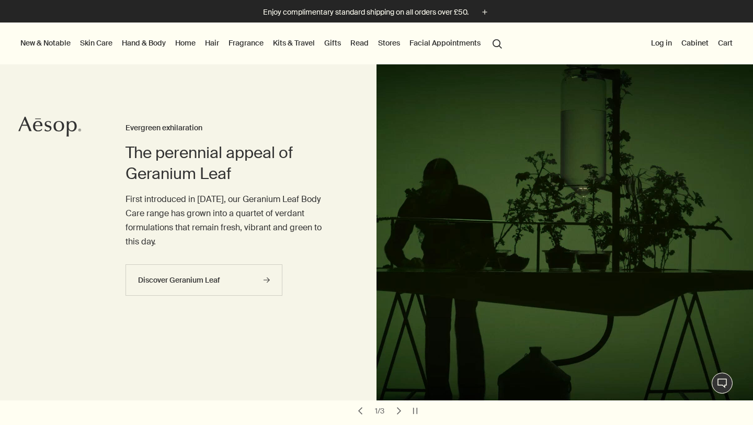
click at [93, 44] on link "Skin Care" at bounding box center [96, 43] width 37 height 14
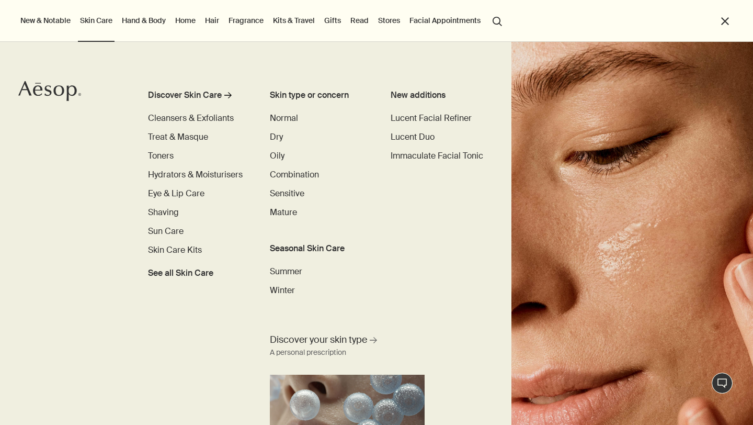
click at [186, 24] on link "Home" at bounding box center [185, 21] width 25 height 14
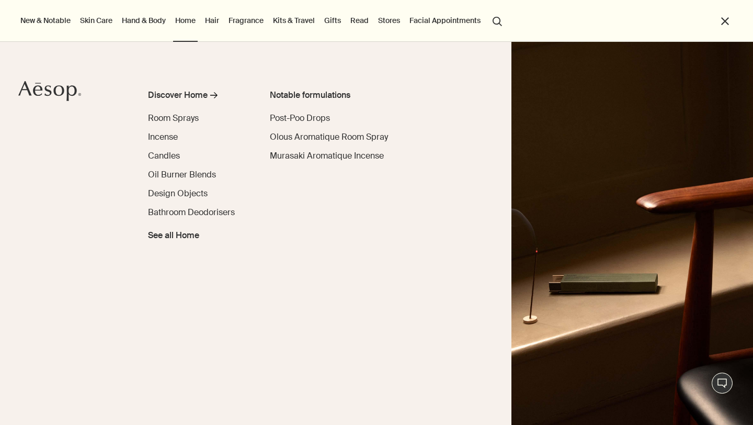
click at [186, 20] on link "Home" at bounding box center [185, 21] width 25 height 14
click at [189, 94] on div "Discover Home" at bounding box center [178, 95] width 60 height 13
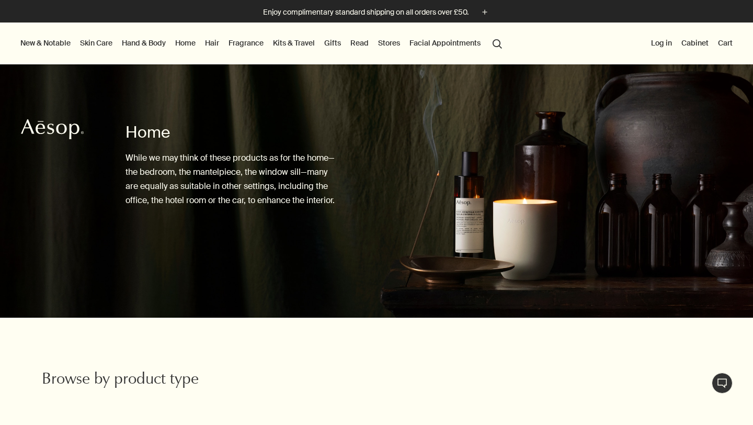
click at [378, 40] on button "Stores" at bounding box center [389, 43] width 26 height 14
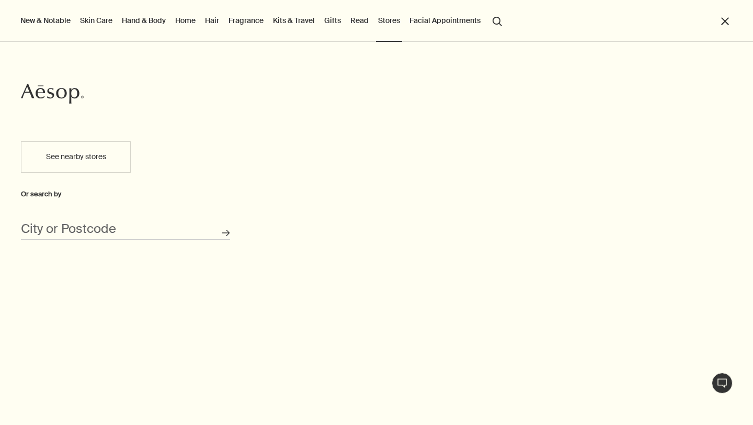
click at [111, 22] on link "Skin Care" at bounding box center [96, 21] width 37 height 14
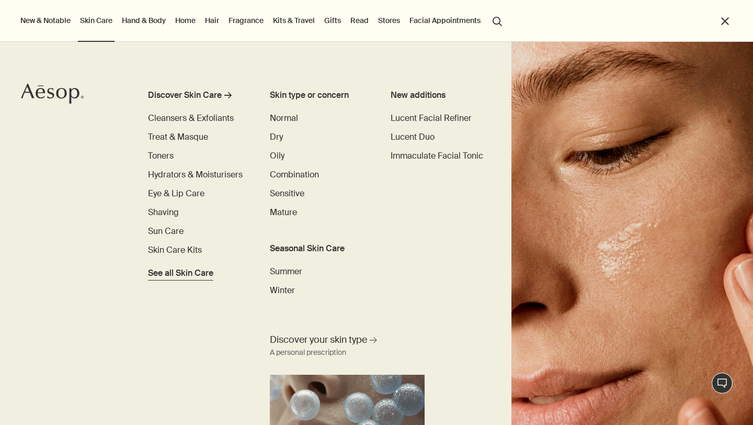
click at [182, 269] on span "See all Skin Care" at bounding box center [180, 273] width 65 height 13
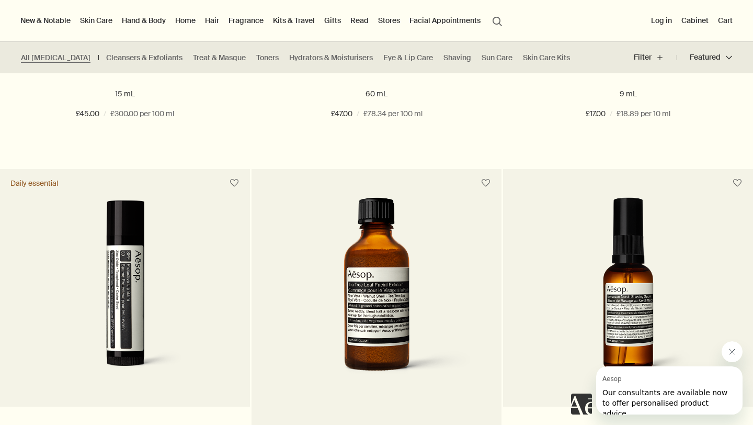
scroll to position [5453, 0]
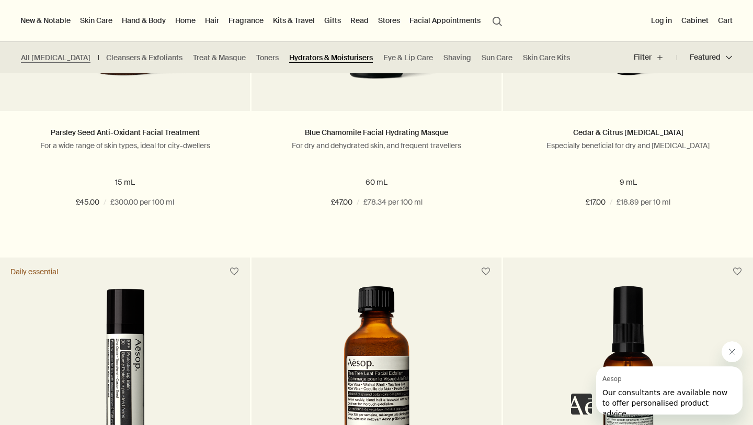
click at [291, 59] on link "Hydrators & Moisturisers" at bounding box center [331, 58] width 84 height 10
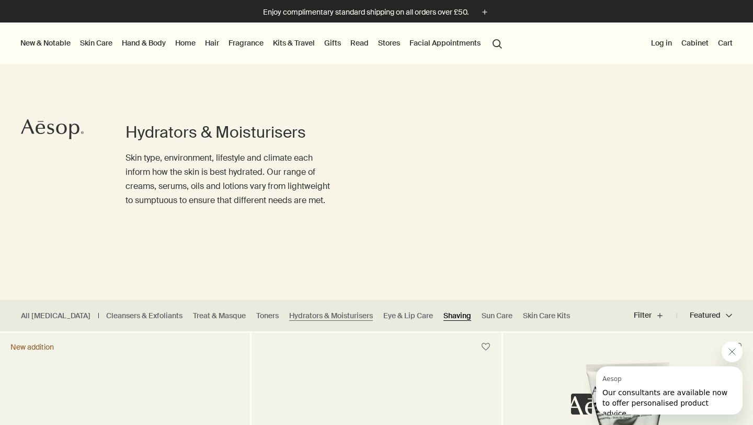
click at [444, 313] on link "Shaving" at bounding box center [458, 316] width 28 height 10
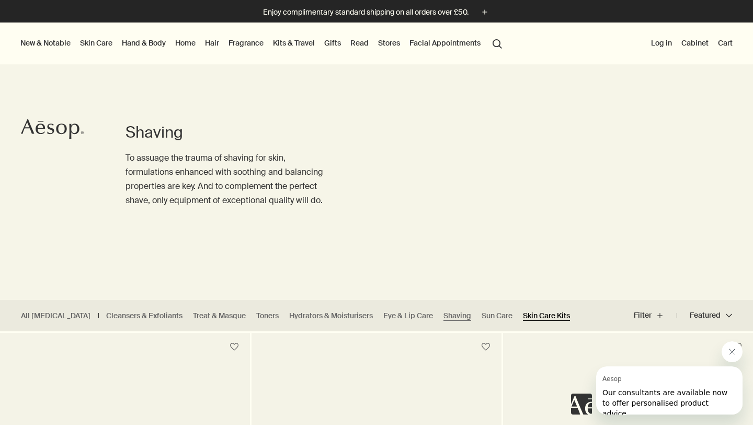
click at [523, 319] on link "Skin Care Kits" at bounding box center [546, 316] width 47 height 10
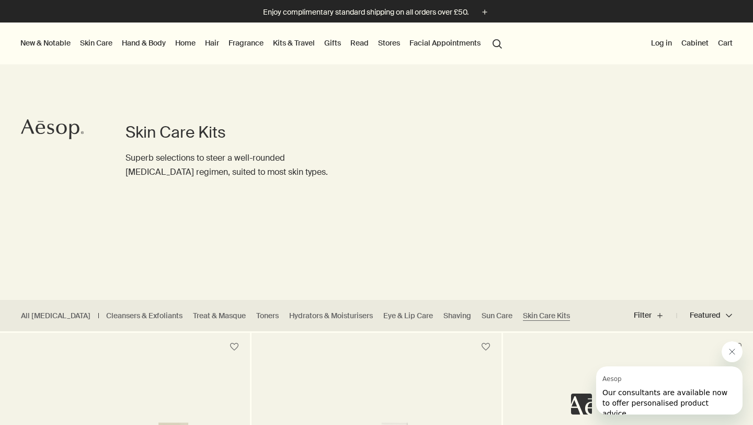
click at [48, 134] on icon "Aesop" at bounding box center [52, 129] width 63 height 21
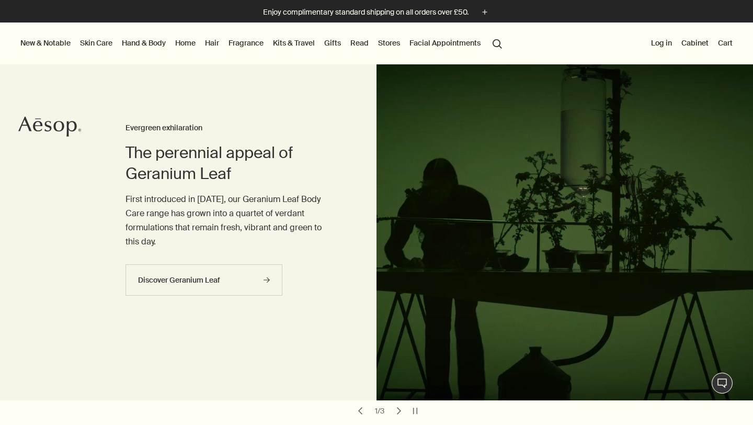
click at [487, 43] on ul "New & Notable New additions Lucent Facial Refiner Lucent Duo Eleos Nourishing B…" at bounding box center [262, 43] width 489 height 42
click at [494, 43] on button "search Search" at bounding box center [497, 43] width 19 height 20
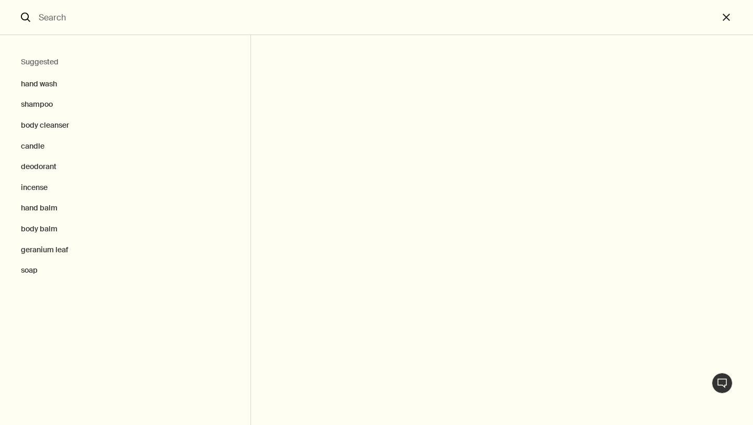
click at [153, 16] on input "Search" at bounding box center [377, 17] width 684 height 35
click at [53, 170] on button "deodorant" at bounding box center [125, 166] width 251 height 21
type input "deodorant"
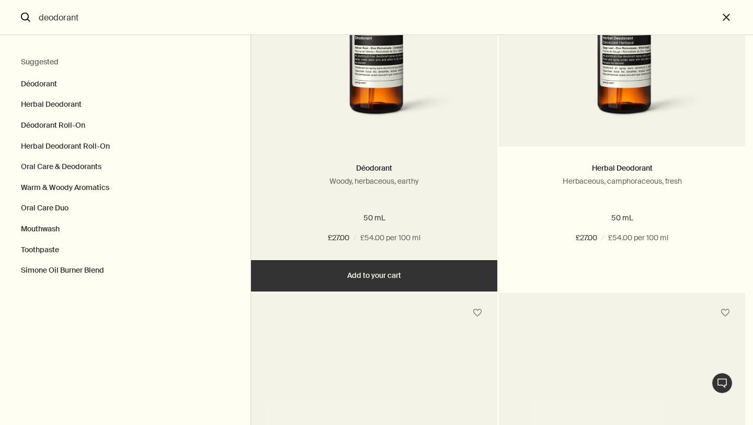
scroll to position [90, 0]
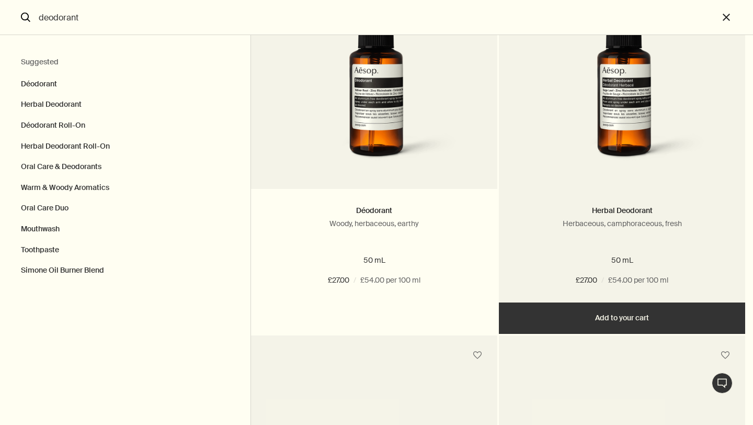
scroll to position [104, 0]
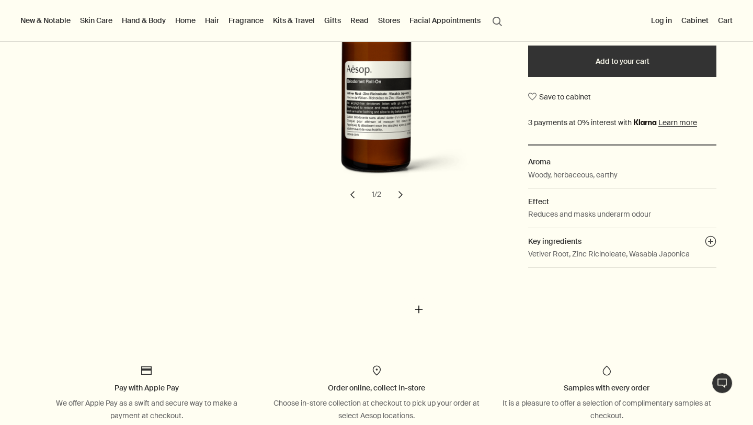
scroll to position [244, 0]
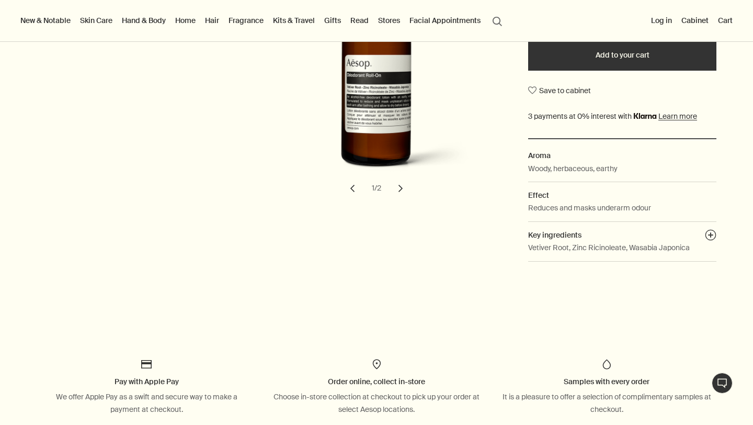
click at [402, 191] on button "chevron" at bounding box center [400, 188] width 23 height 23
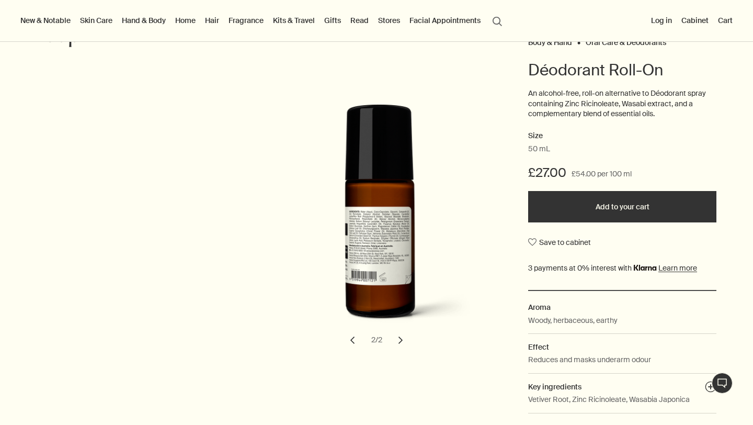
scroll to position [92, 0]
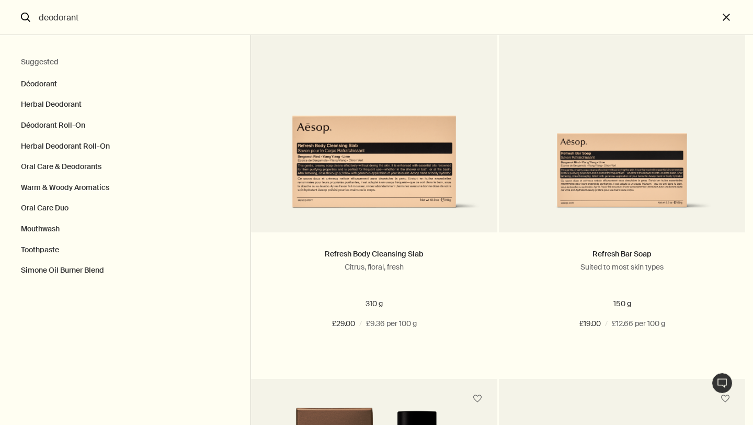
scroll to position [2403, 0]
